Goal: Answer question/provide support

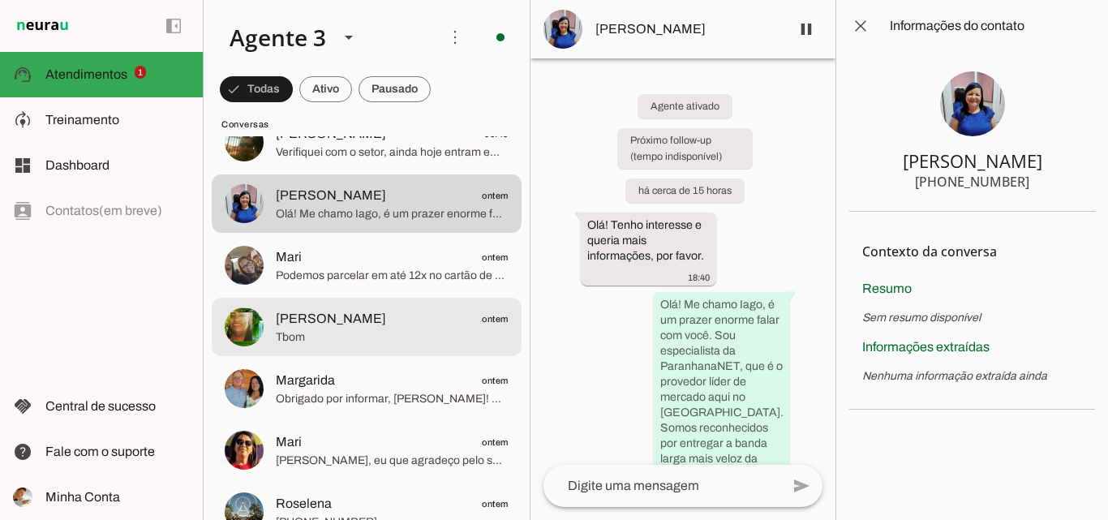
scroll to position [243, 0]
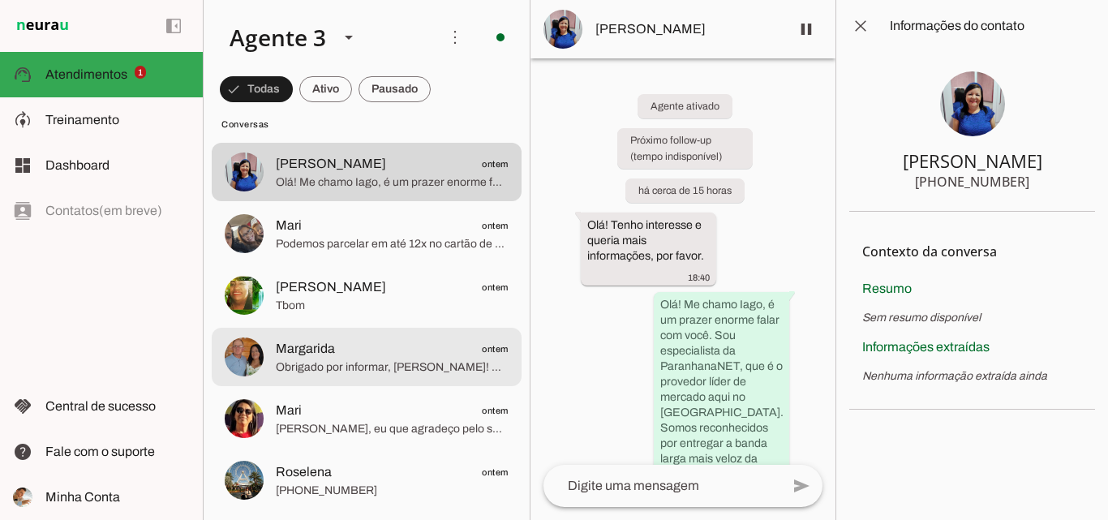
click at [420, 348] on span "Margarida ontem" at bounding box center [392, 349] width 233 height 20
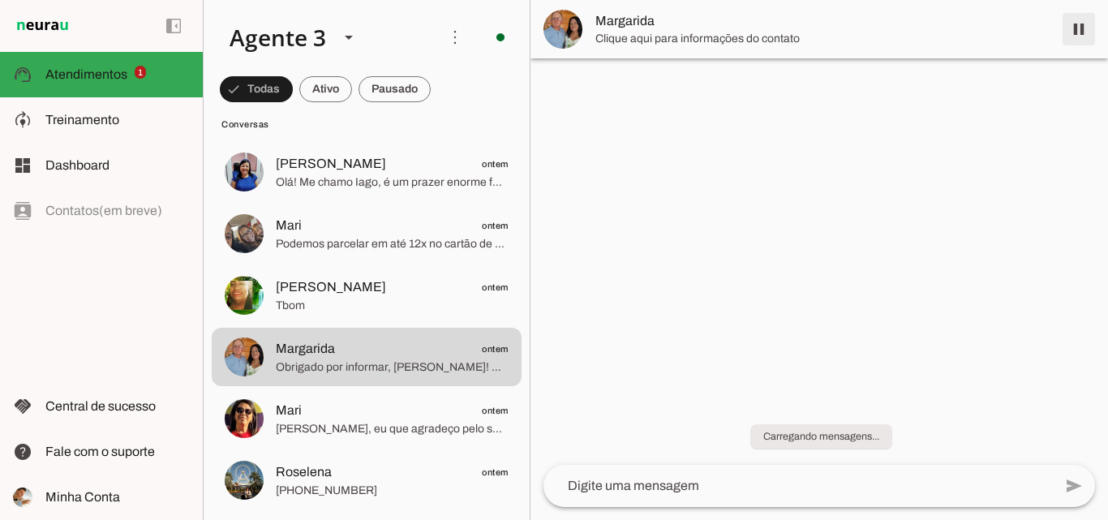
click at [1075, 32] on span at bounding box center [1079, 29] width 39 height 39
